Goal: Information Seeking & Learning: Check status

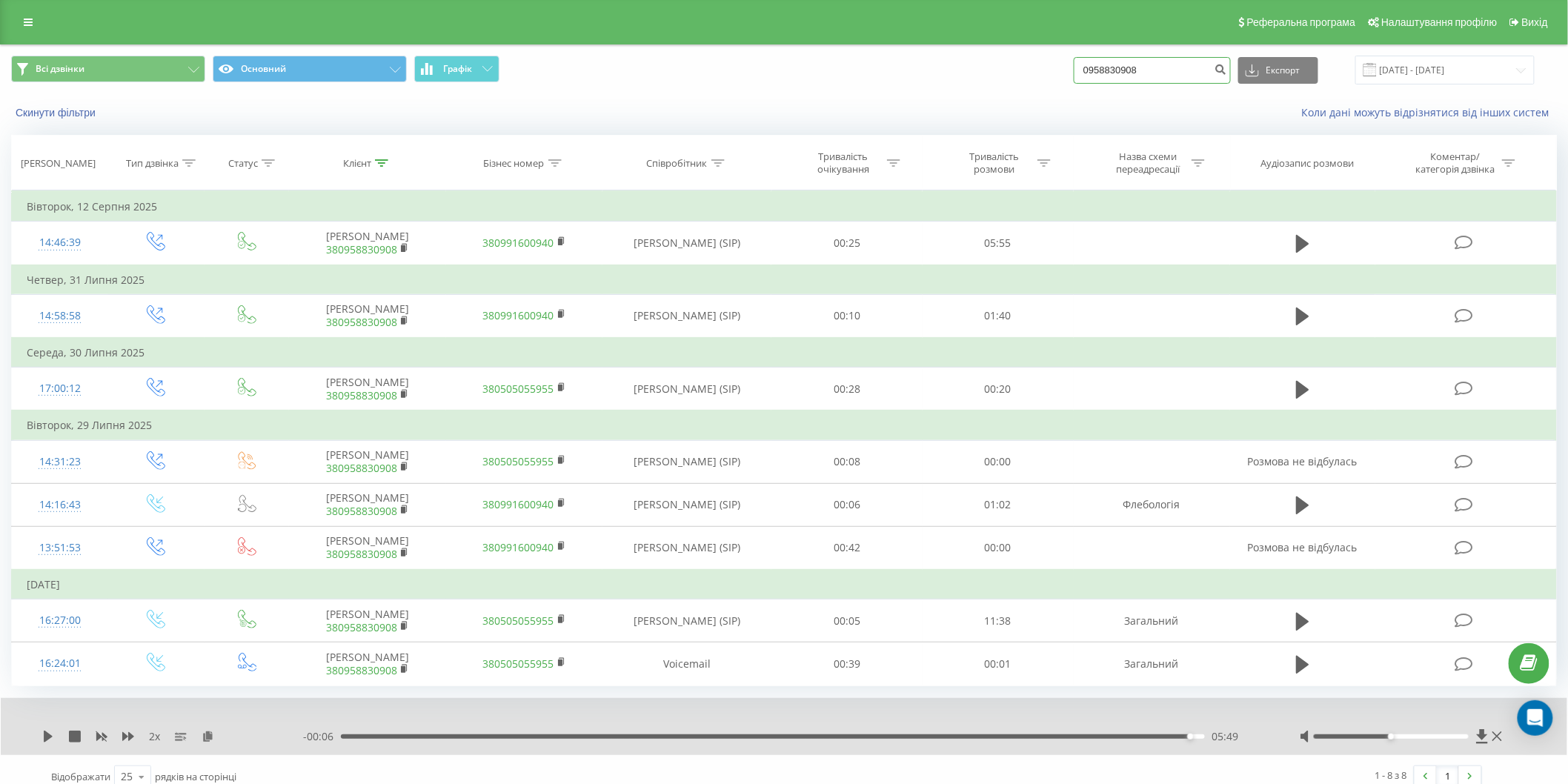
click at [1151, 71] on input "0958830908" at bounding box center [1151, 70] width 157 height 26
drag, startPoint x: 1170, startPoint y: 67, endPoint x: 1023, endPoint y: 70, distance: 147.0
click at [1023, 70] on div "Всі дзвінки Основний Графік 0958830908 Експорт .csv .xls .xlsx 19.05.2025 - 19.…" at bounding box center [784, 70] width 1546 height 29
paste input "70116113"
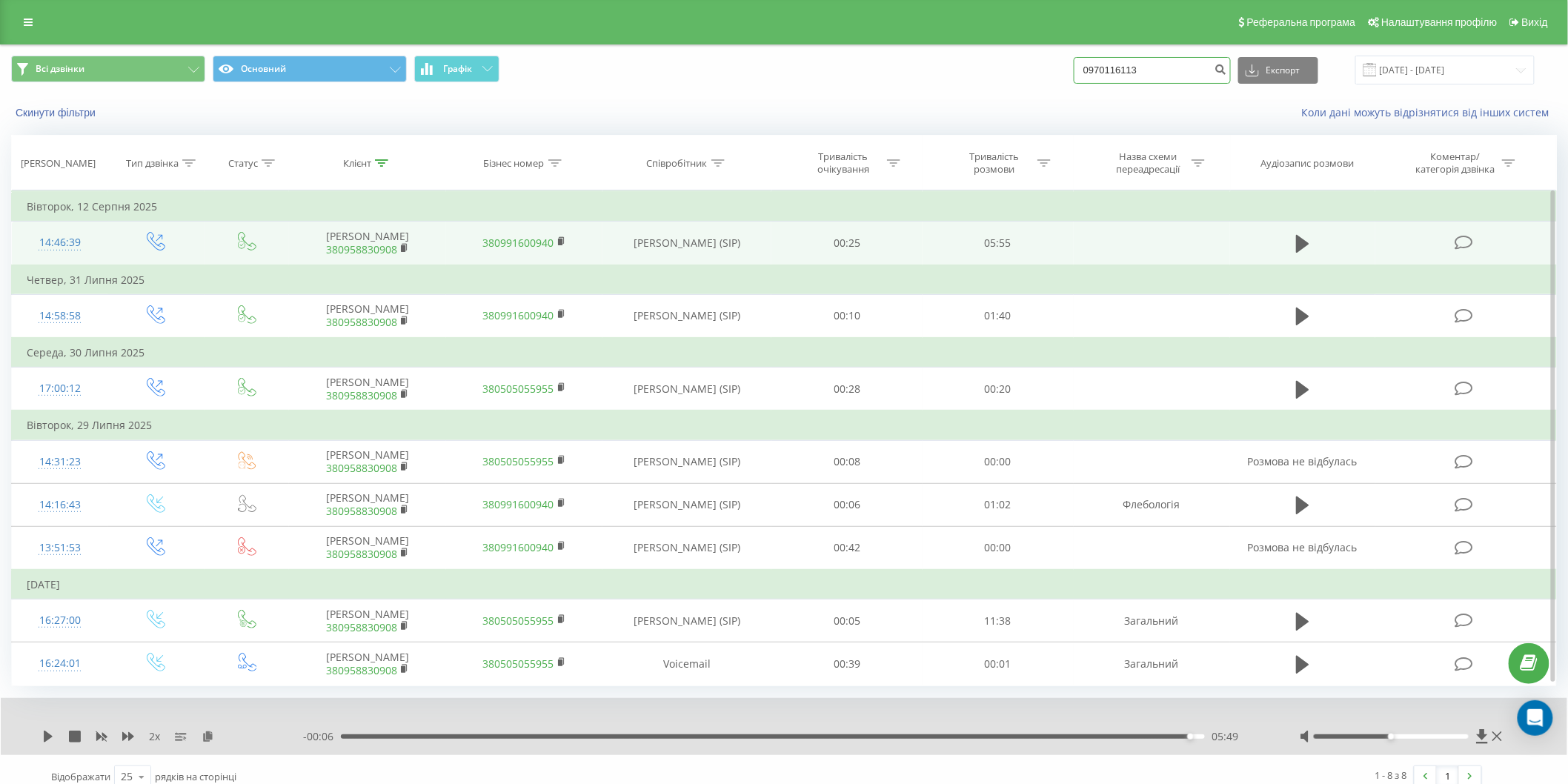
type input "0970116113"
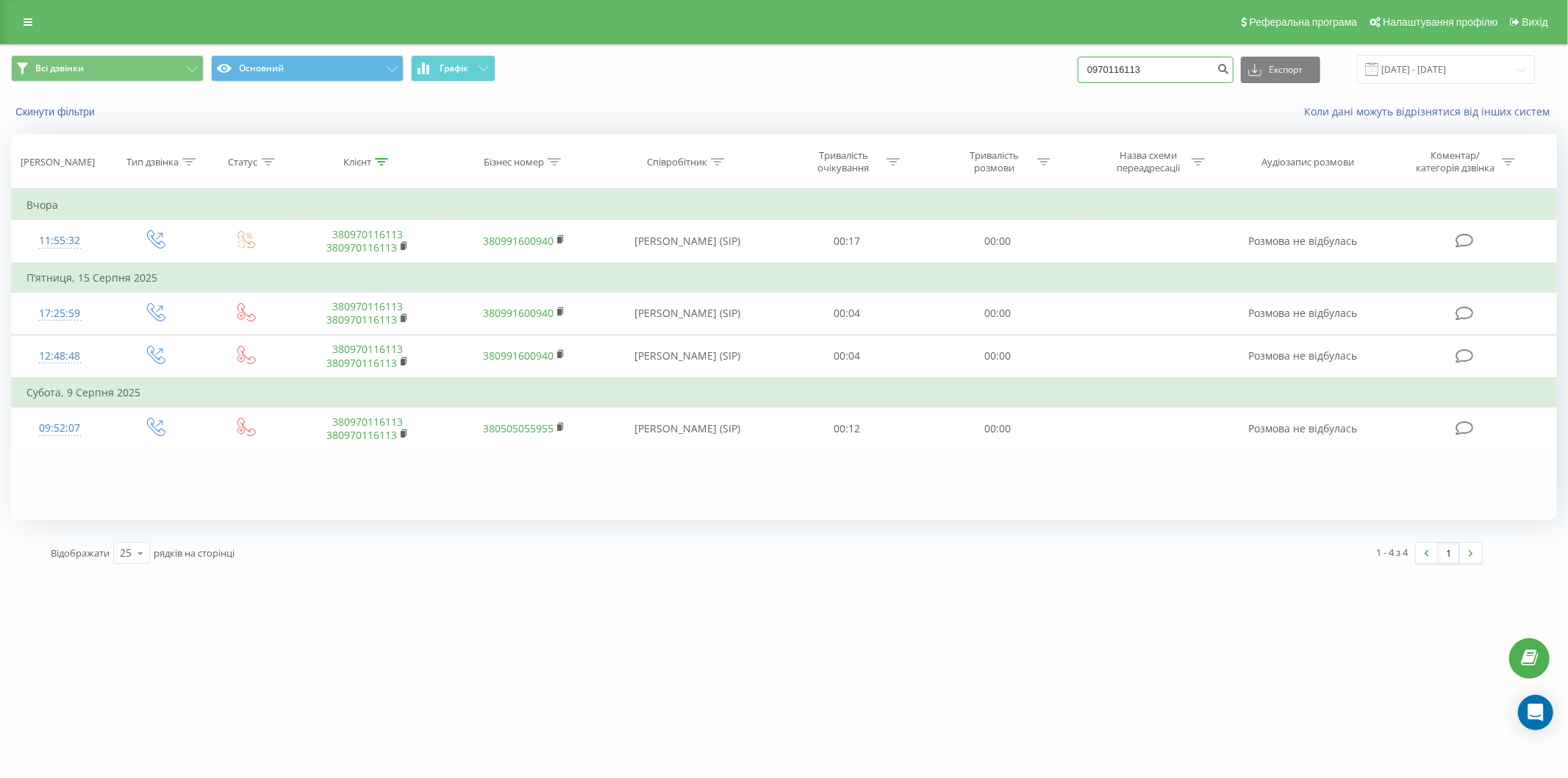
click at [1178, 77] on input "0970116113" at bounding box center [1155, 69] width 156 height 26
drag, startPoint x: 1170, startPoint y: 66, endPoint x: 1053, endPoint y: 64, distance: 117.0
click at [1045, 64] on div "Всі дзвінки Основний Графік 0970116113 Експорт .csv .xls .xlsx 19.05.2025 - 19.…" at bounding box center [784, 69] width 1546 height 29
paste input "90271522"
type input "0990271522"
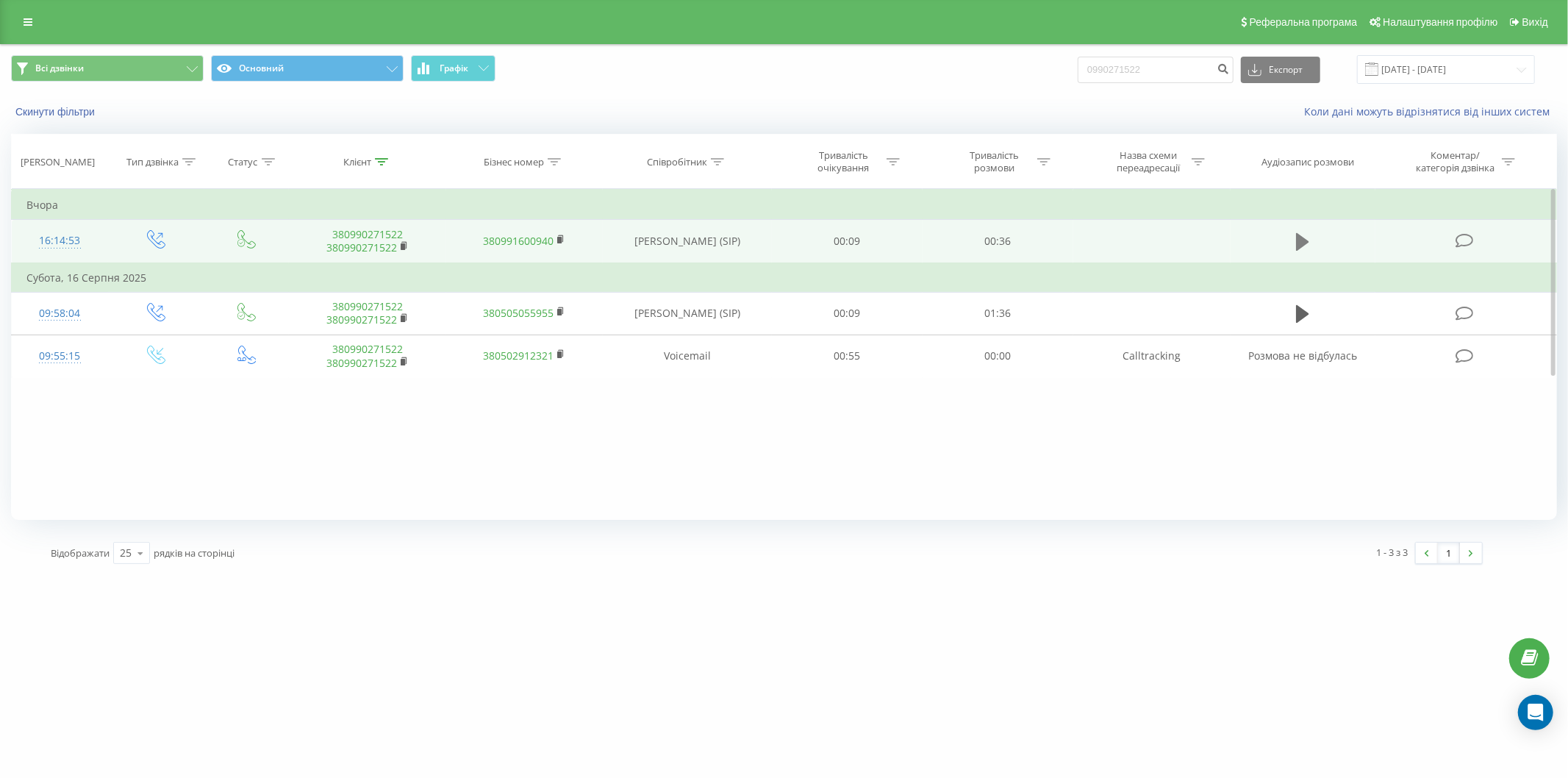
click at [1295, 241] on button at bounding box center [1302, 241] width 22 height 22
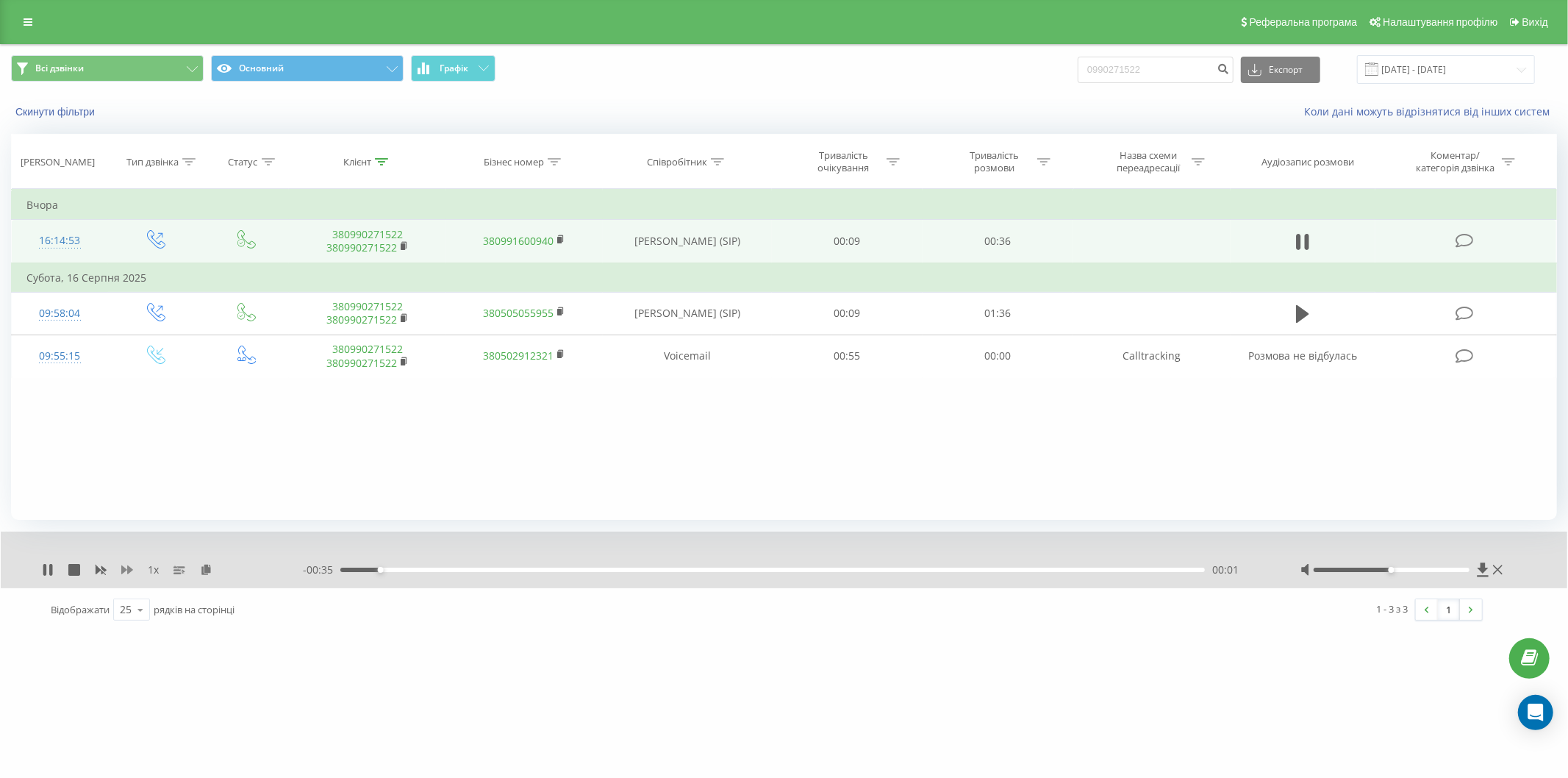
click at [126, 564] on icon at bounding box center [127, 569] width 11 height 11
click at [126, 564] on icon at bounding box center [127, 569] width 11 height 11
